Goal: Information Seeking & Learning: Learn about a topic

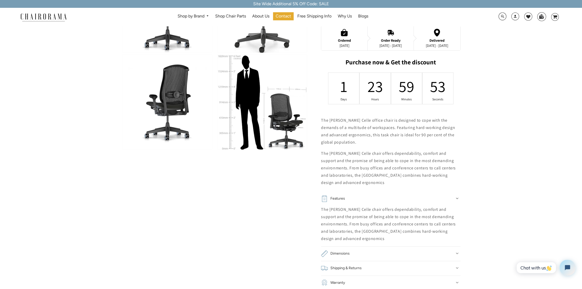
scroll to position [209, 0]
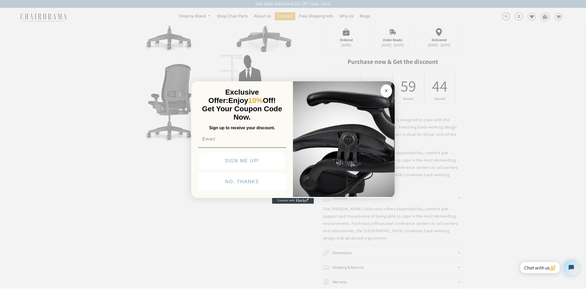
click at [385, 91] on circle "Close dialog" at bounding box center [387, 91] width 6 height 6
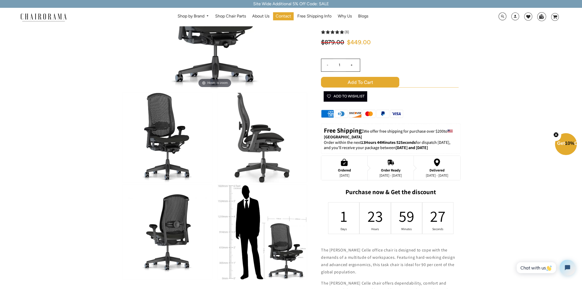
scroll to position [0, 0]
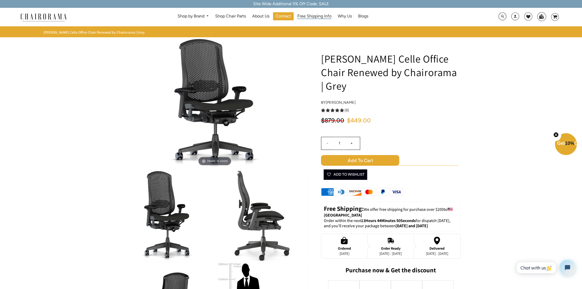
click at [324, 17] on span "Free Shipping Info" at bounding box center [314, 16] width 34 height 5
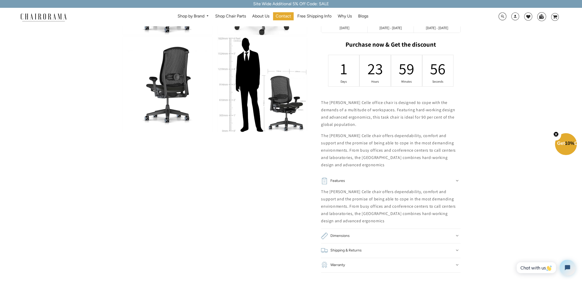
scroll to position [157, 0]
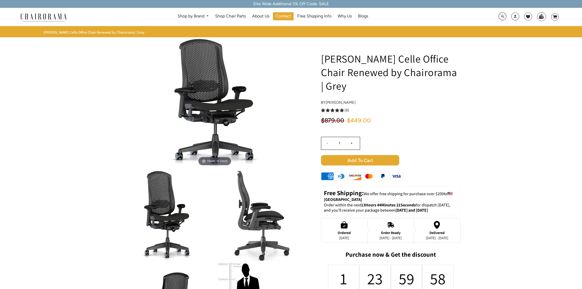
scroll to position [861, 0]
